Goal: Use online tool/utility: Utilize a website feature to perform a specific function

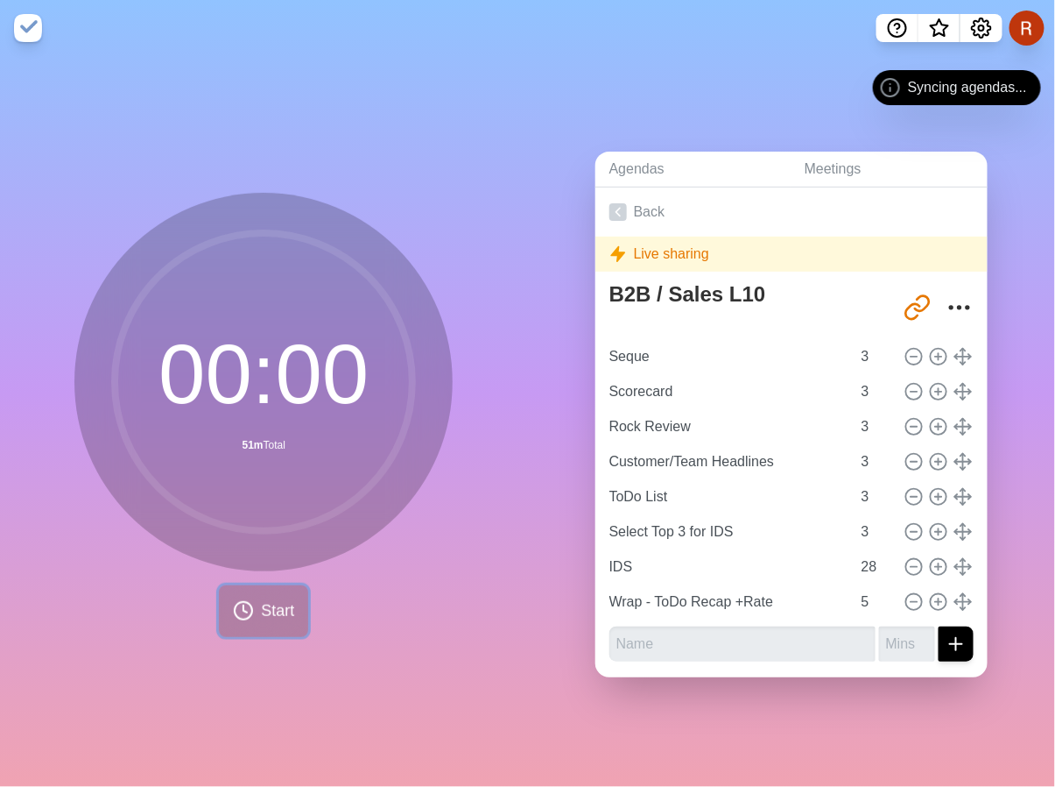
click at [263, 618] on span "Start" at bounding box center [277, 611] width 33 height 24
click at [262, 623] on span "Start" at bounding box center [277, 611] width 33 height 24
click at [261, 623] on span "Start" at bounding box center [277, 611] width 33 height 24
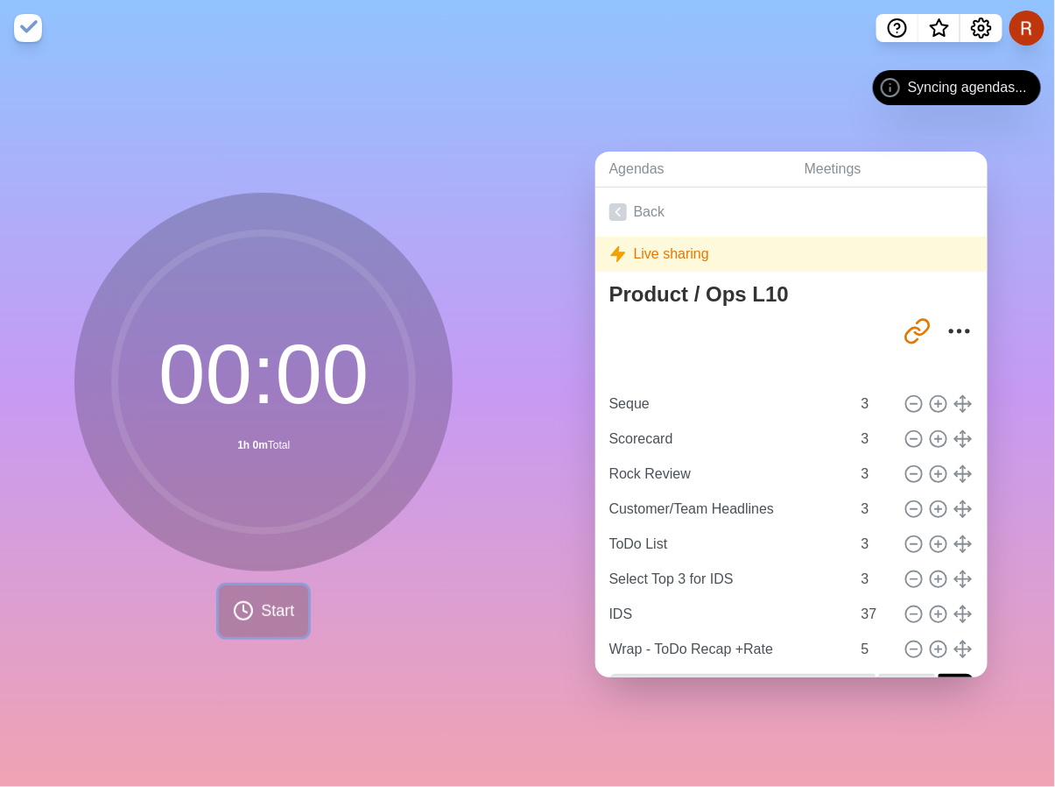
click at [250, 637] on button "Start" at bounding box center [263, 611] width 89 height 52
click at [265, 623] on span "Start" at bounding box center [277, 611] width 33 height 24
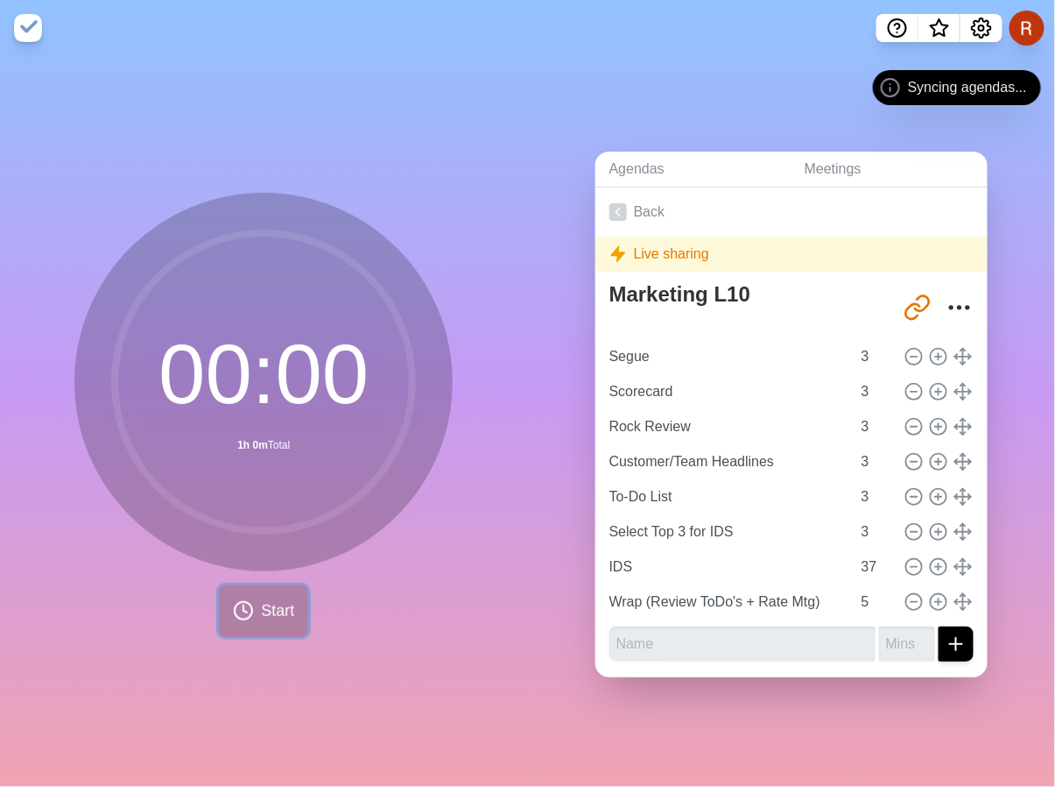
click at [276, 623] on span "Start" at bounding box center [277, 611] width 33 height 24
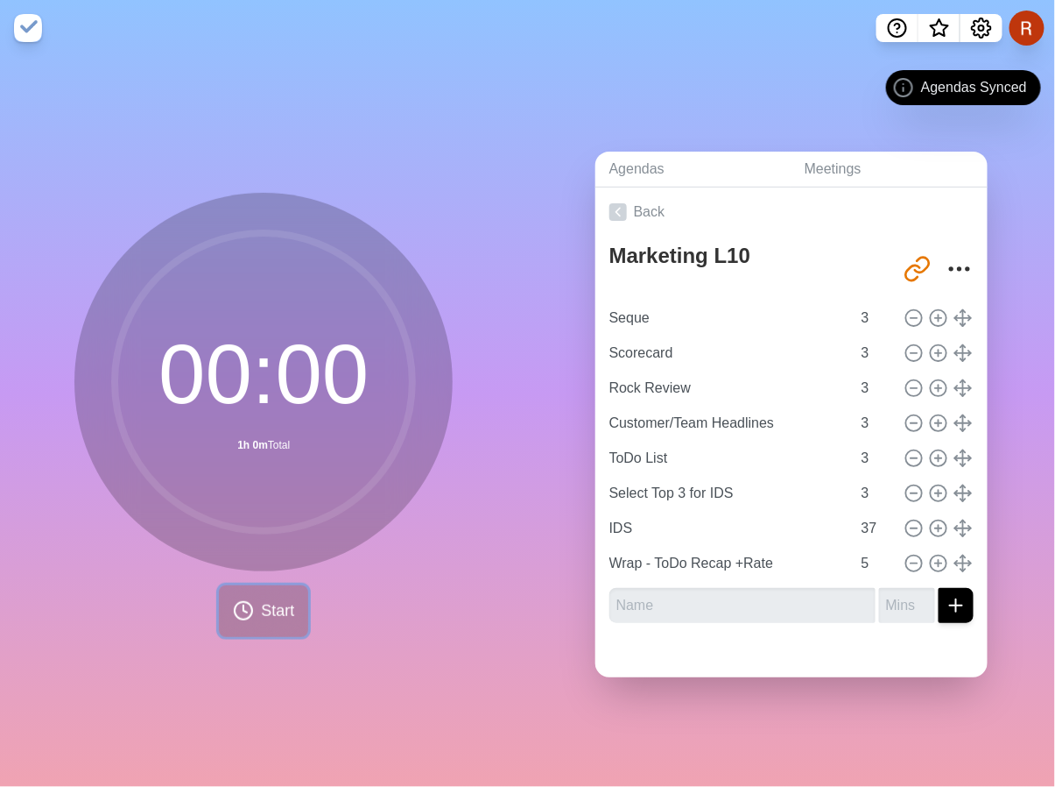
click at [244, 612] on polyline at bounding box center [246, 608] width 4 height 7
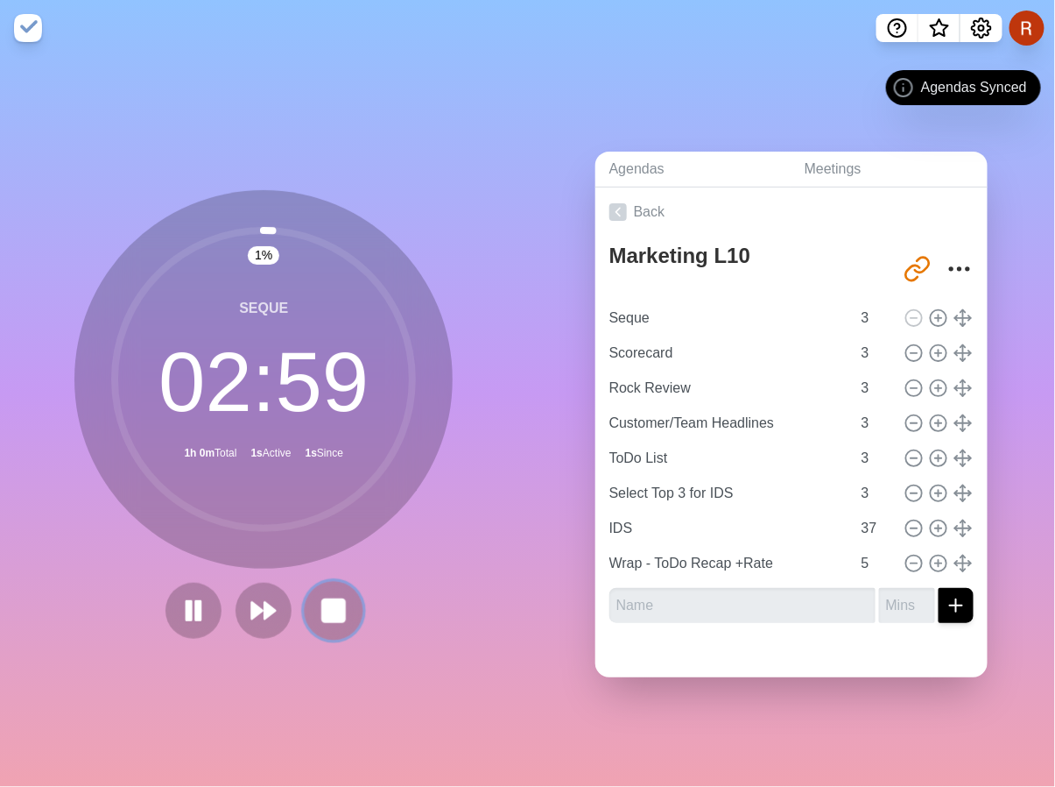
click at [345, 621] on rect at bounding box center [334, 610] width 22 height 22
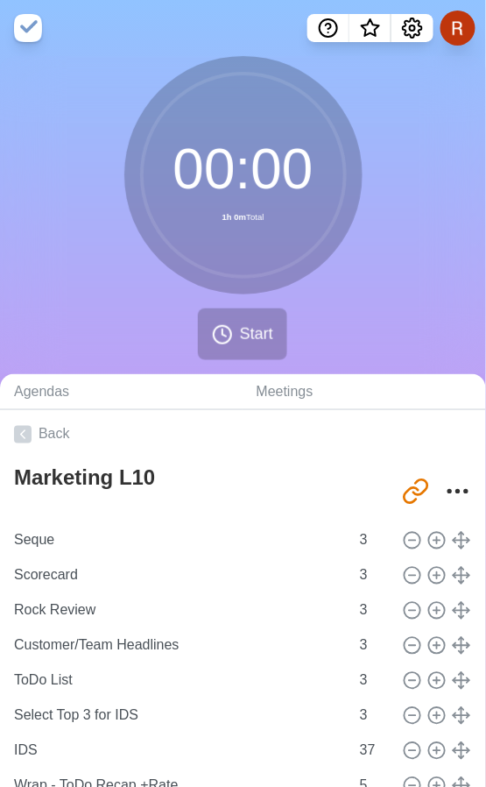
click at [54, 286] on div "00 : 00 1h 0m Total Start" at bounding box center [243, 215] width 486 height 318
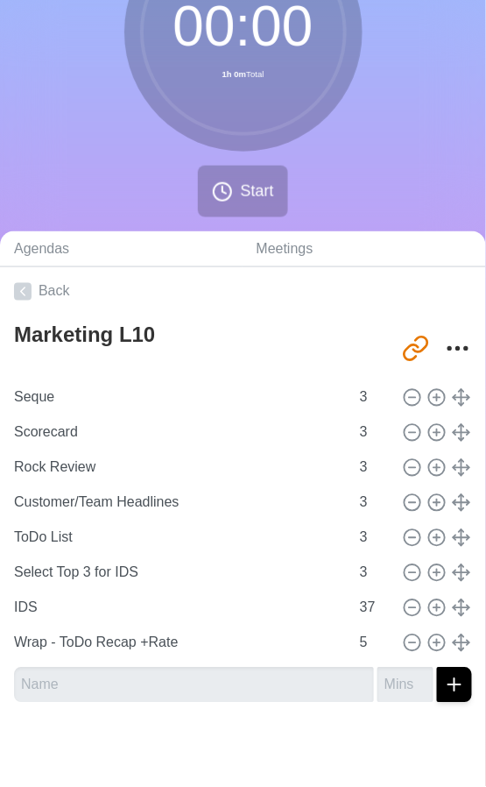
scroll to position [326, 0]
click at [353, 590] on input "37" at bounding box center [374, 607] width 42 height 35
click at [353, 590] on input "36" at bounding box center [374, 607] width 42 height 35
type input "35"
click at [353, 590] on input "35" at bounding box center [374, 607] width 42 height 35
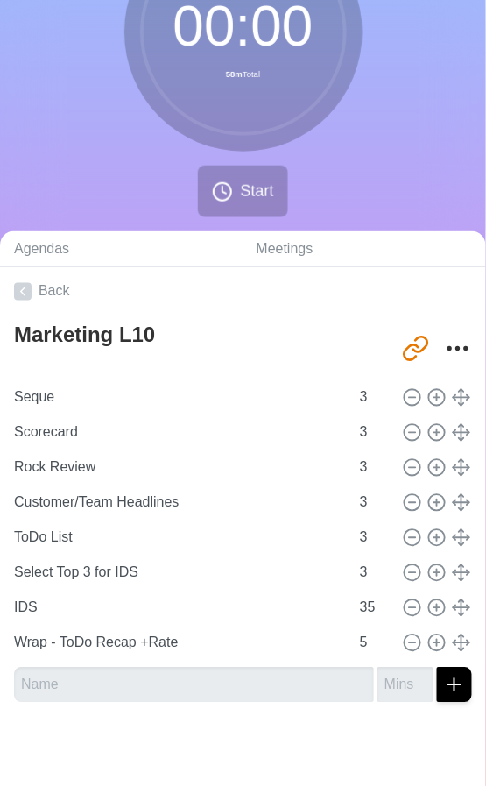
scroll to position [0, 0]
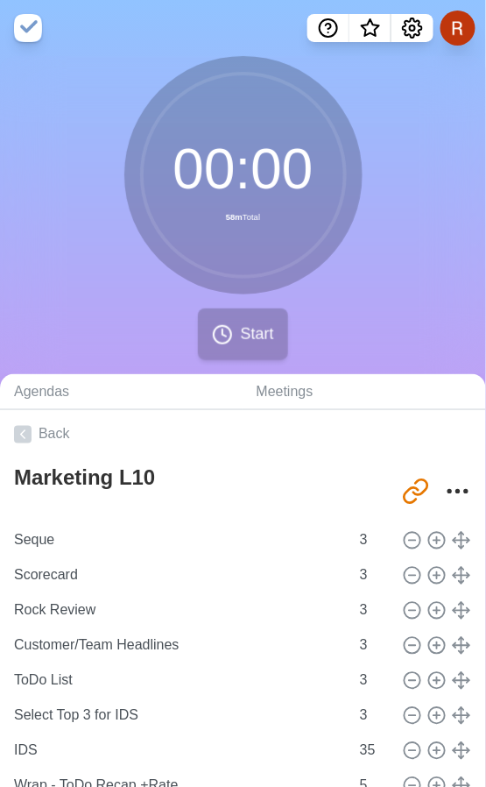
click at [273, 346] on span "Start" at bounding box center [256, 334] width 33 height 24
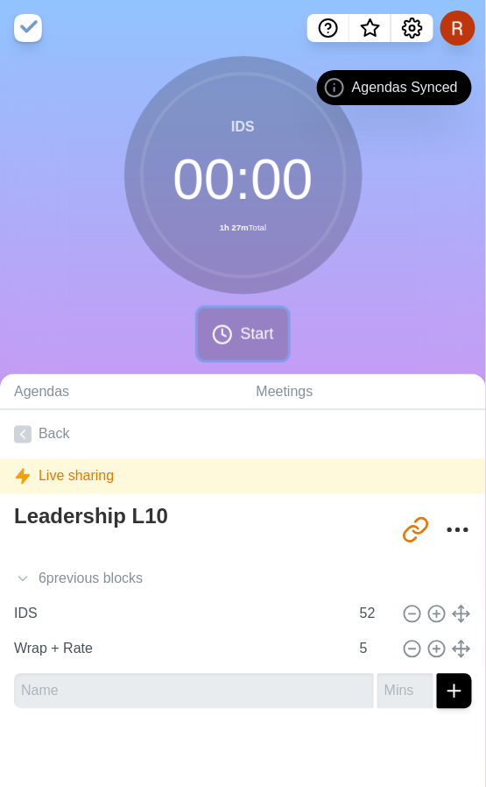
click at [234, 360] on button "Start" at bounding box center [242, 334] width 89 height 52
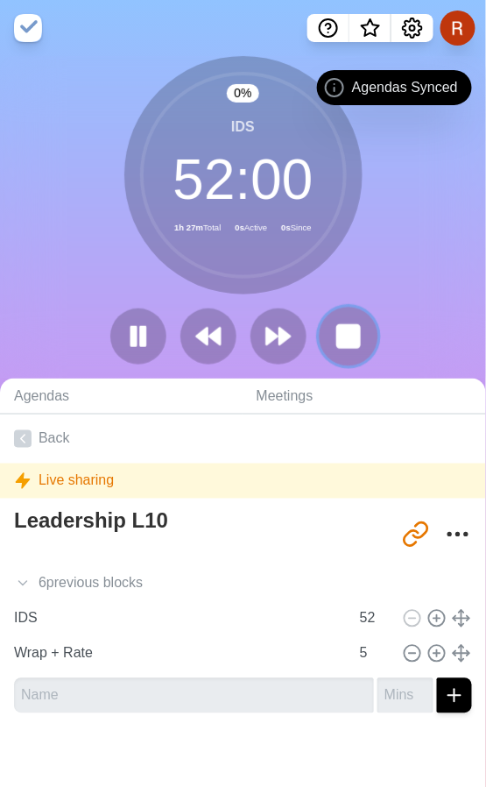
click at [376, 365] on button at bounding box center [348, 336] width 59 height 59
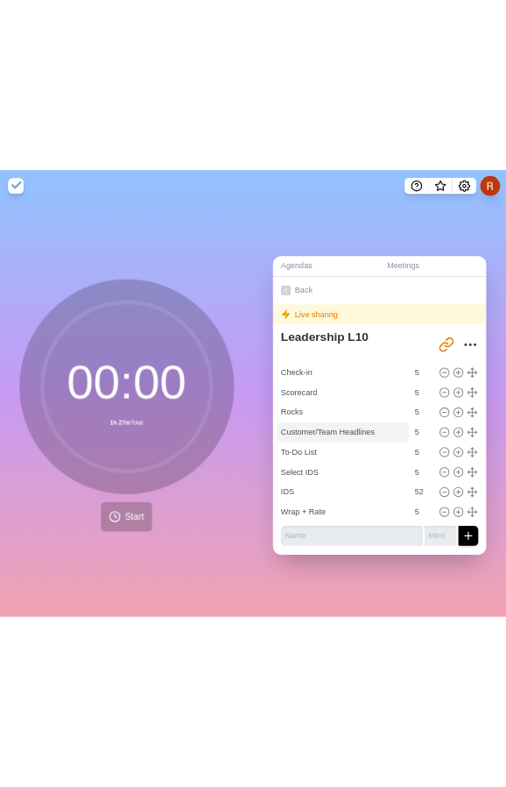
scroll to position [120, 0]
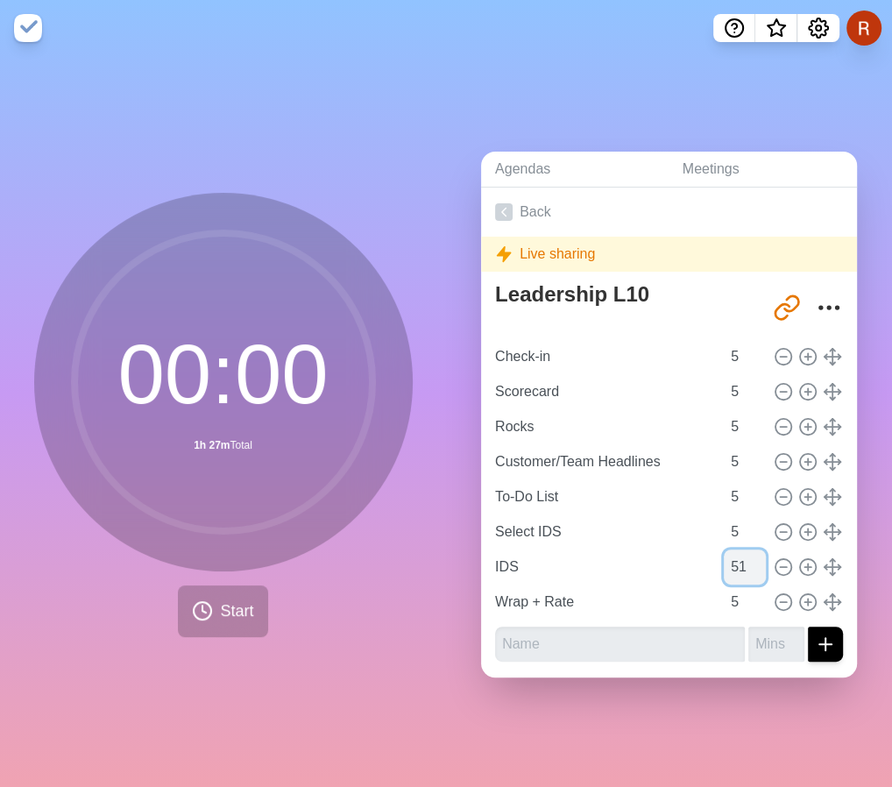
click at [485, 549] on input "51" at bounding box center [745, 566] width 42 height 35
type input "50"
click at [485, 549] on input "50" at bounding box center [745, 566] width 42 height 35
click at [427, 181] on div "00 : 00 1h 27m Total Start" at bounding box center [223, 421] width 446 height 731
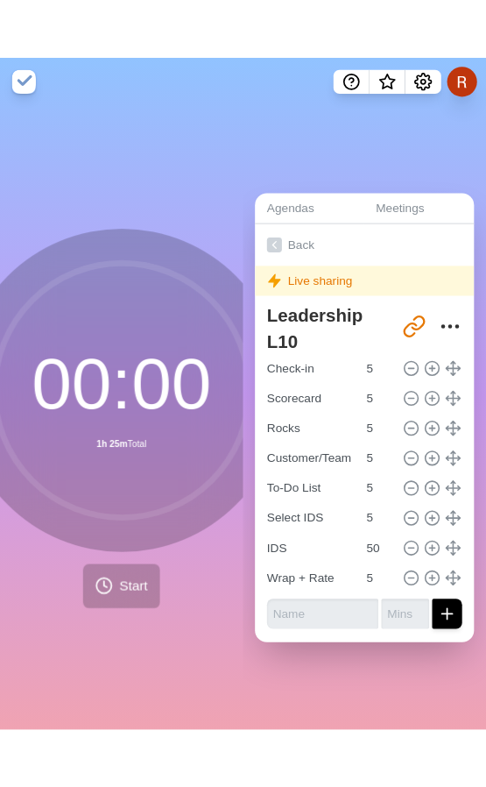
scroll to position [0, 0]
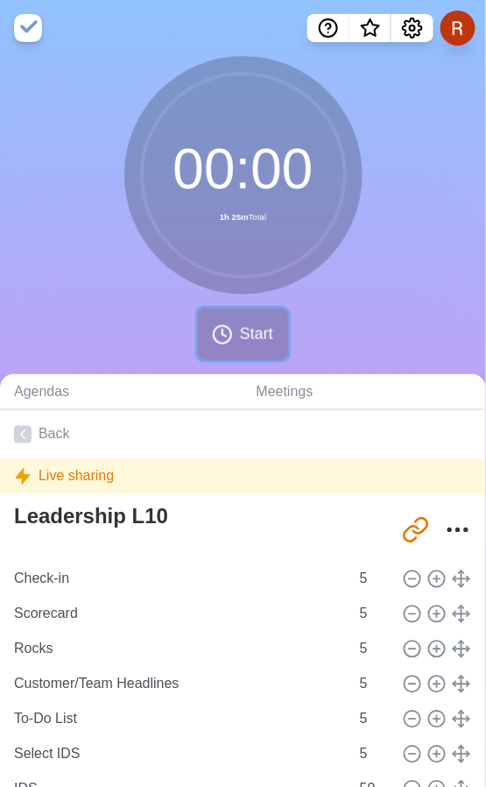
click at [237, 360] on button "Start" at bounding box center [242, 334] width 89 height 52
